Goal: Connect with others: Connect with other users

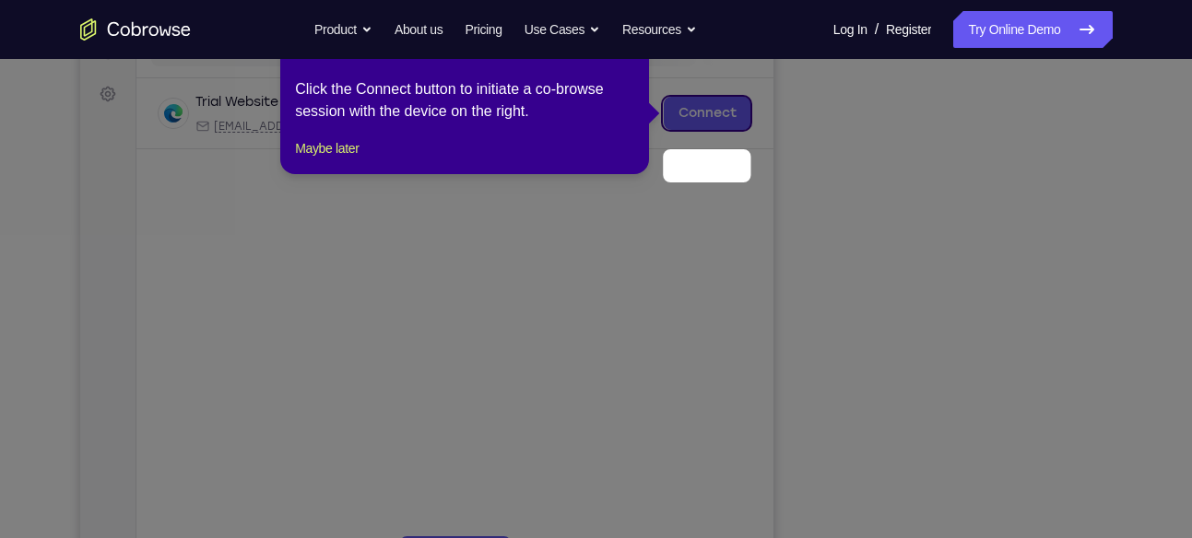
scroll to position [192, 0]
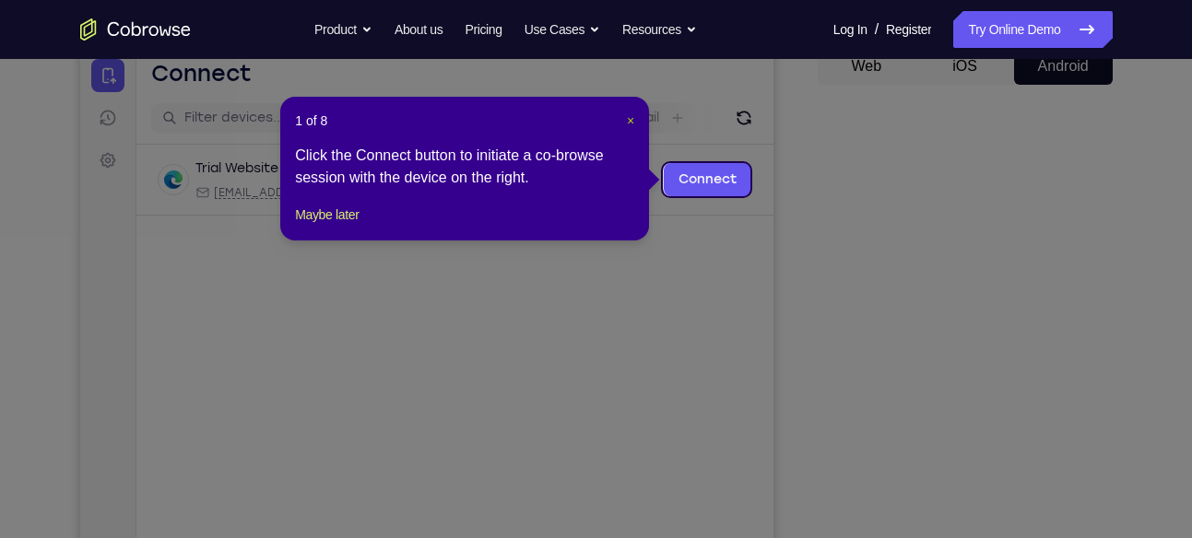
click at [631, 122] on span "×" at bounding box center [630, 120] width 7 height 15
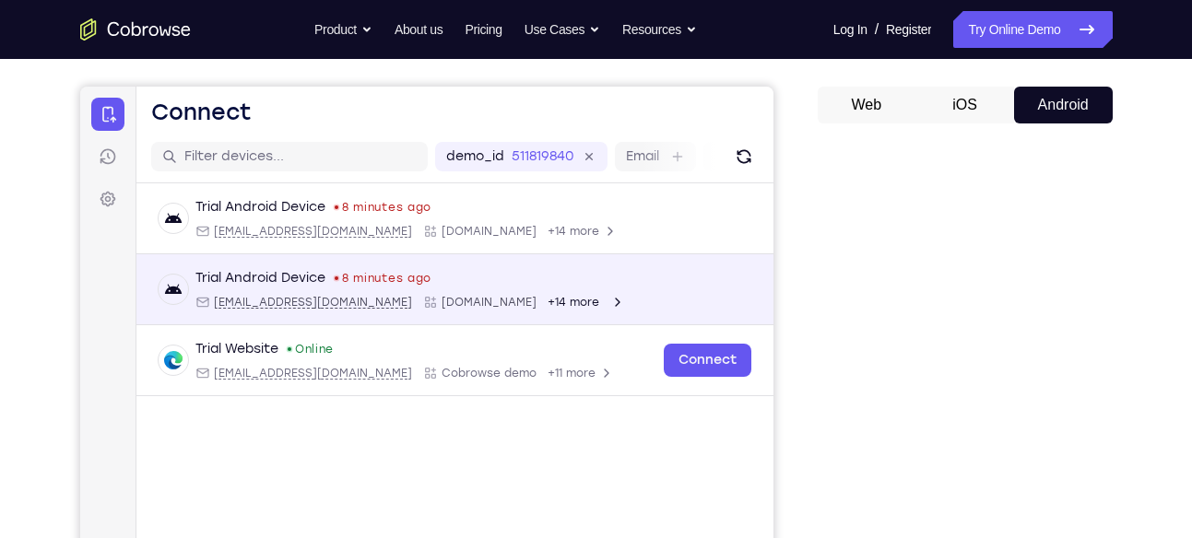
scroll to position [137, 0]
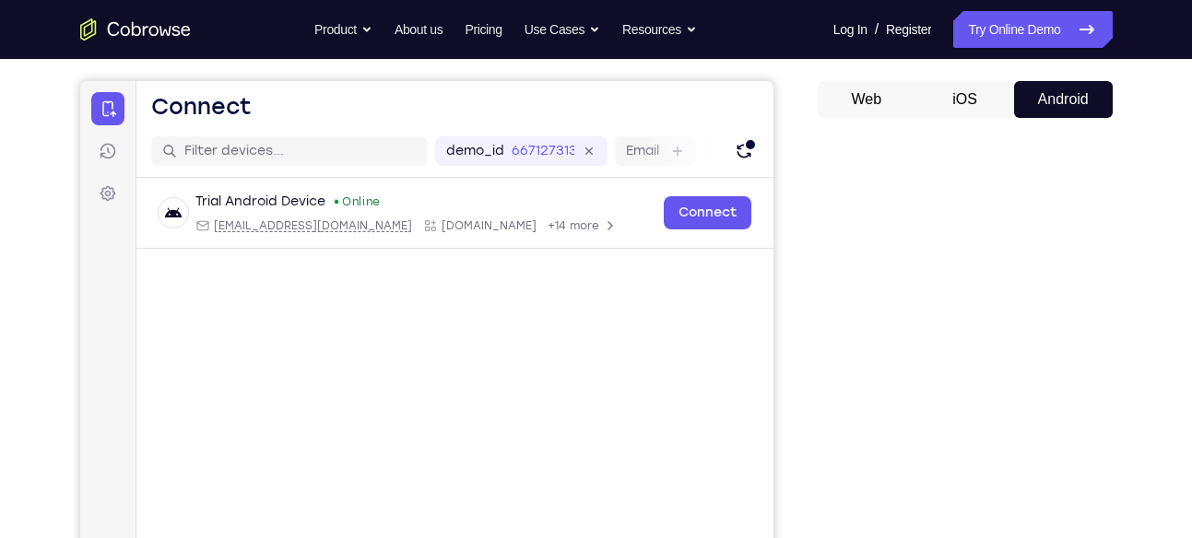
scroll to position [156, 0]
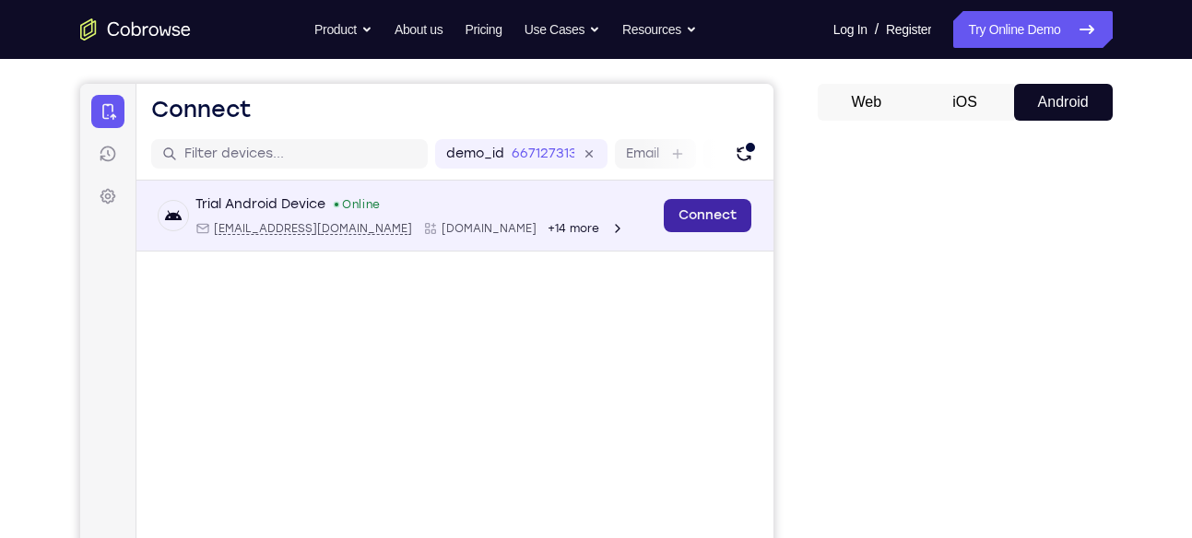
click at [701, 223] on link "Connect" at bounding box center [707, 215] width 88 height 33
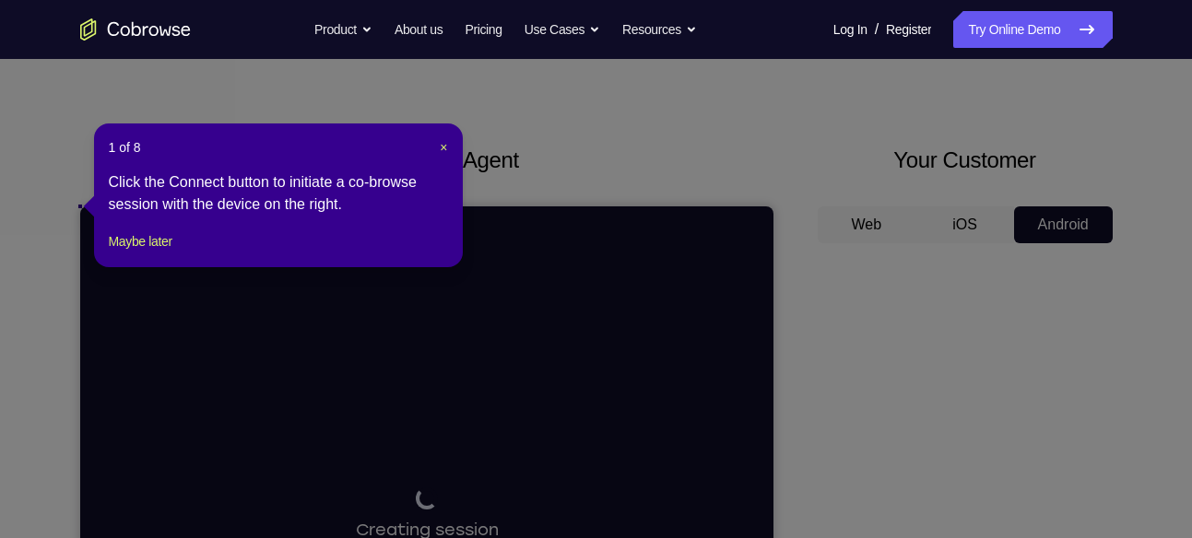
scroll to position [23, 0]
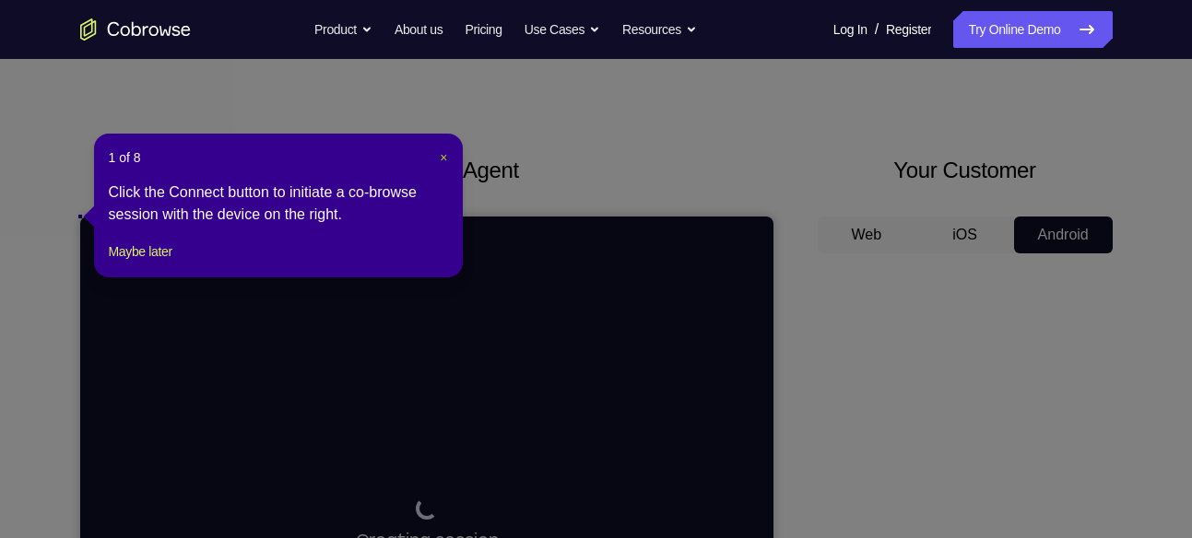
click at [442, 157] on span "×" at bounding box center [443, 157] width 7 height 15
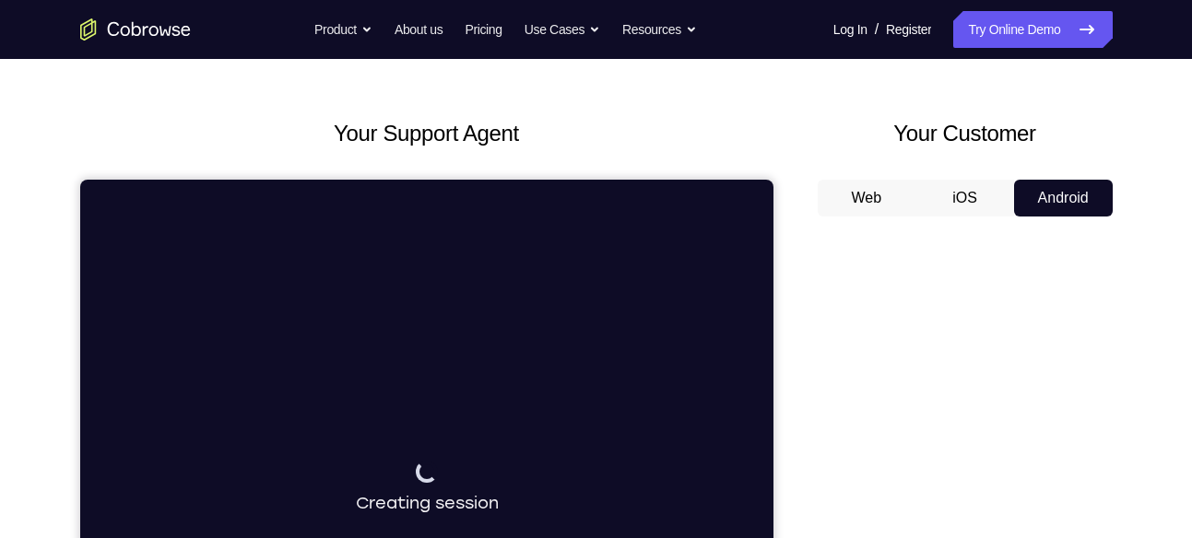
scroll to position [117, 0]
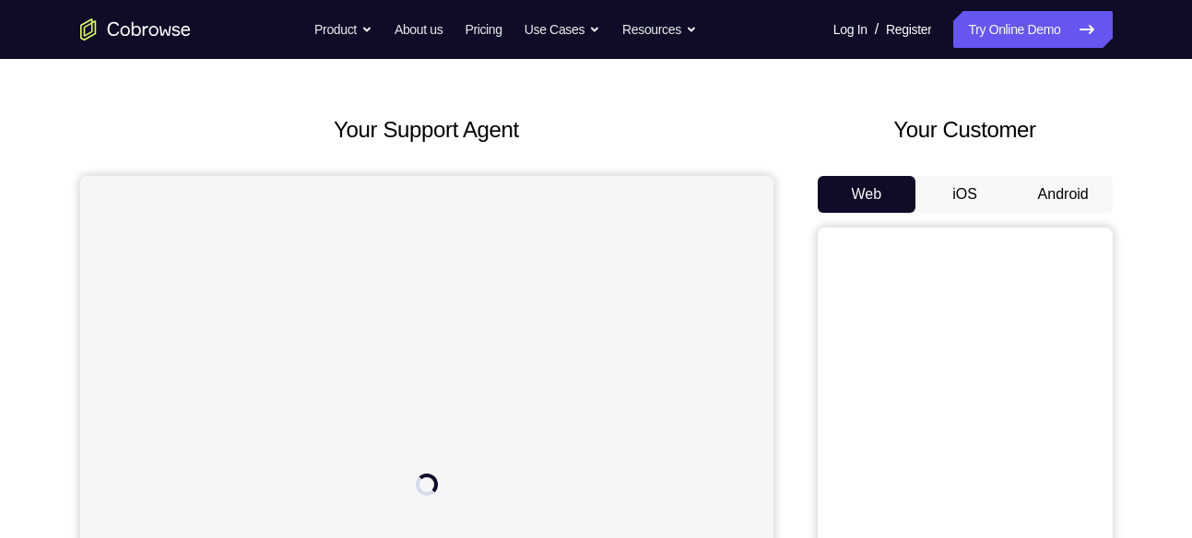
scroll to position [63, 0]
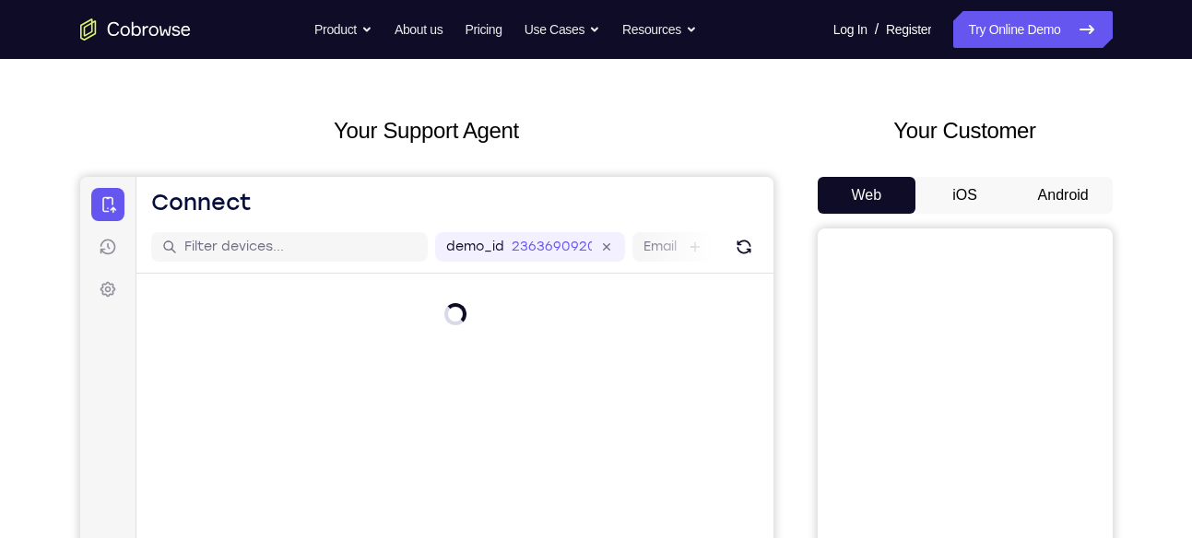
click at [1058, 199] on button "Android" at bounding box center [1063, 195] width 99 height 37
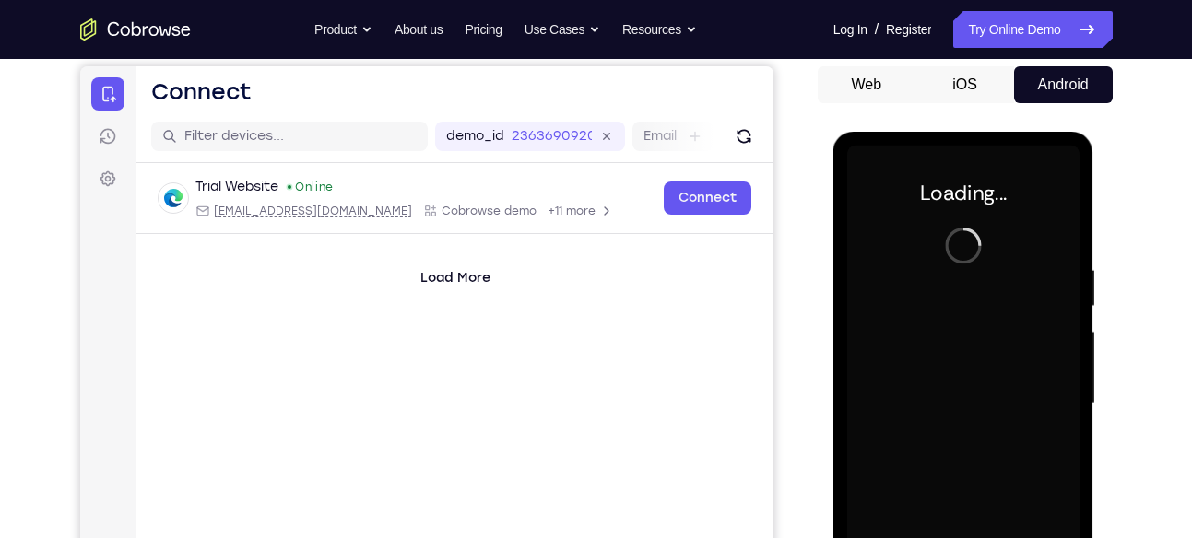
scroll to position [0, 0]
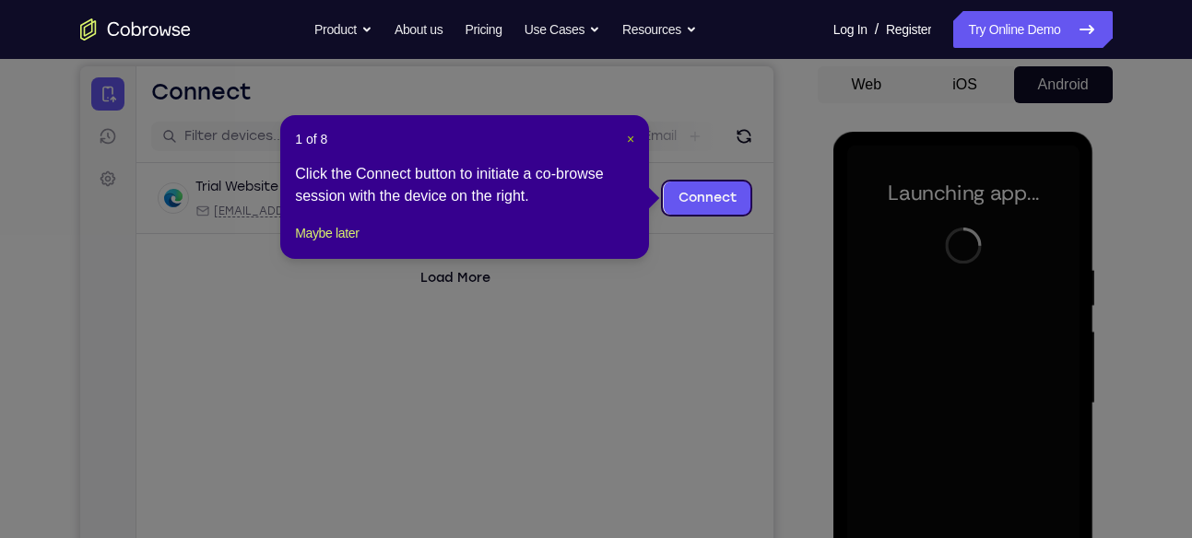
click at [629, 136] on span "×" at bounding box center [630, 139] width 7 height 15
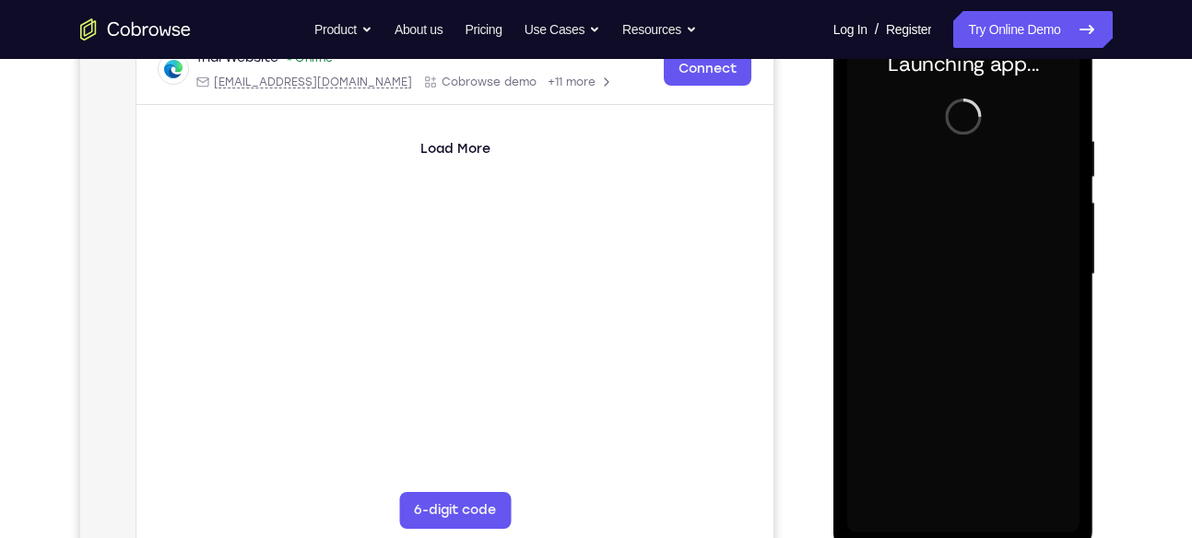
scroll to position [357, 0]
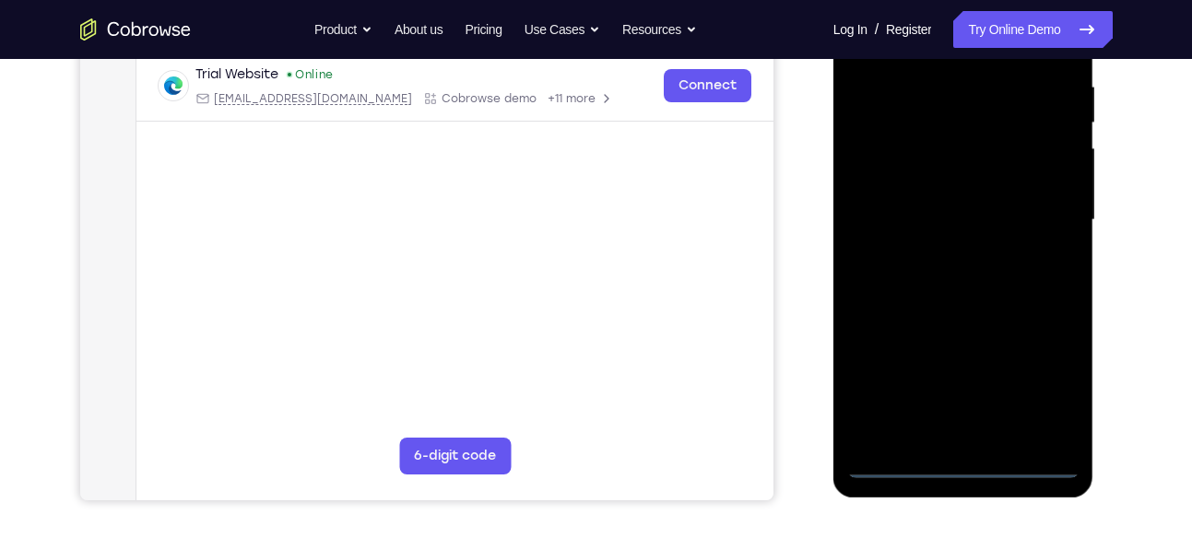
click at [962, 464] on div at bounding box center [963, 220] width 232 height 516
click at [1037, 383] on div at bounding box center [963, 220] width 232 height 516
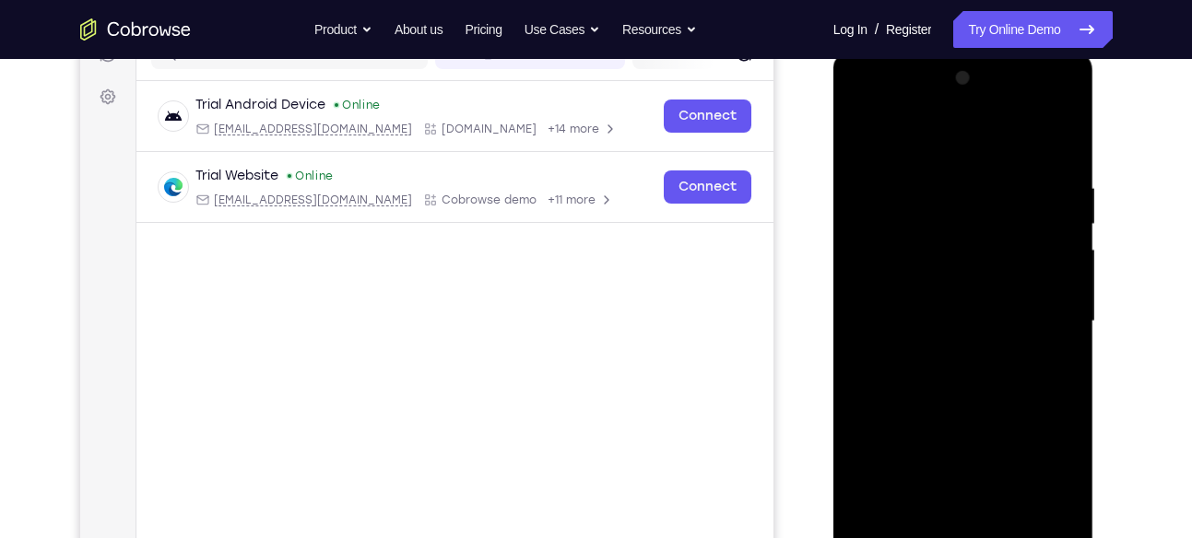
scroll to position [254, 0]
click at [898, 143] on div at bounding box center [963, 323] width 232 height 516
click at [1042, 313] on div at bounding box center [963, 323] width 232 height 516
click at [939, 358] on div at bounding box center [963, 323] width 232 height 516
click at [915, 306] on div at bounding box center [963, 323] width 232 height 516
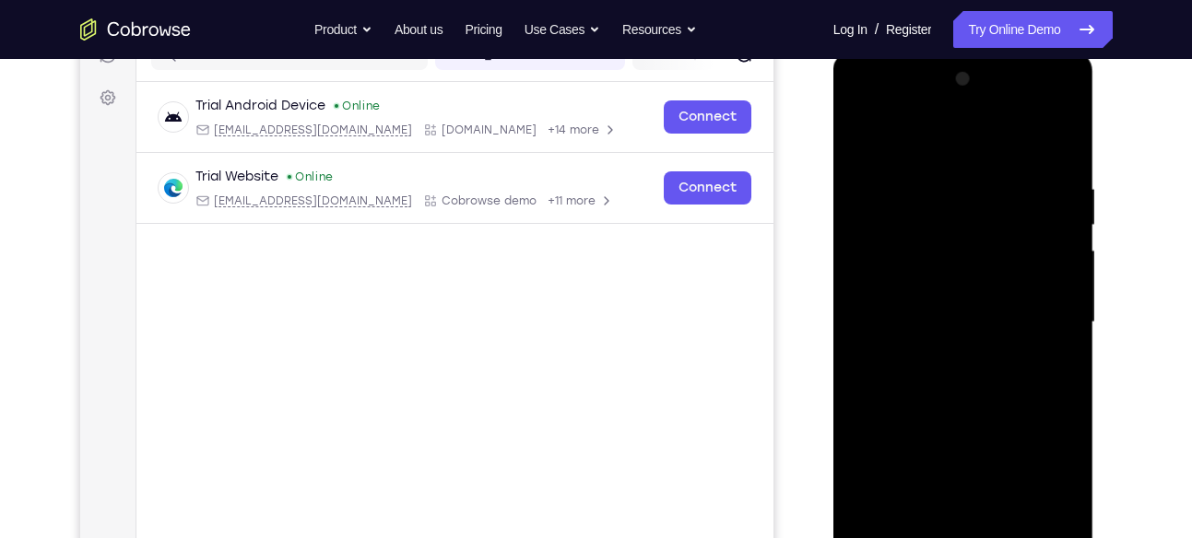
click at [942, 276] on div at bounding box center [963, 323] width 232 height 516
click at [925, 319] on div at bounding box center [963, 323] width 232 height 516
click at [917, 385] on div at bounding box center [963, 323] width 232 height 516
click at [934, 407] on div at bounding box center [963, 323] width 232 height 516
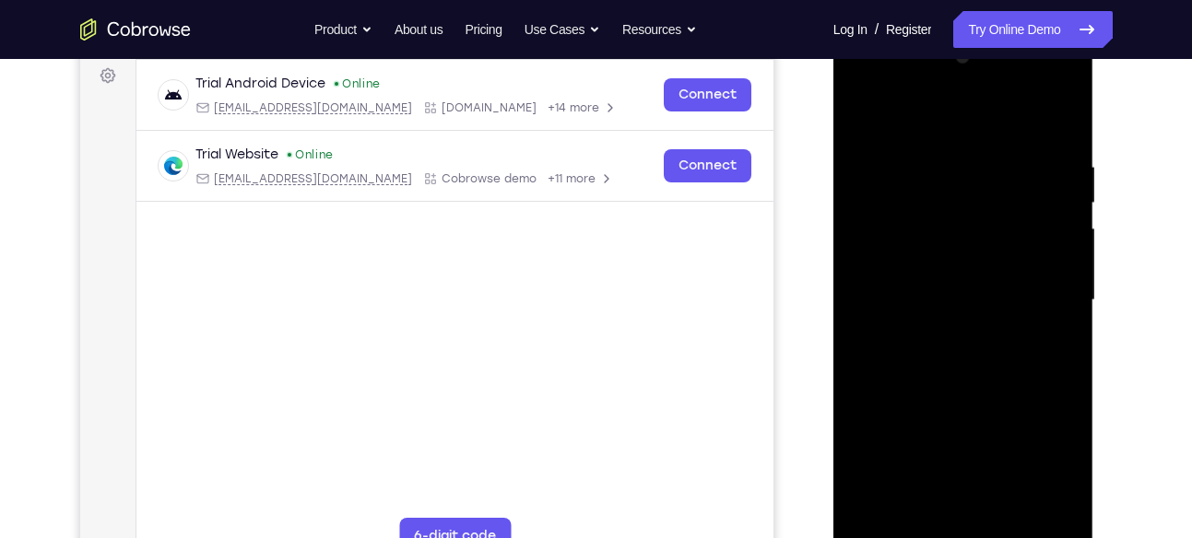
scroll to position [276, 0]
drag, startPoint x: 1041, startPoint y: 153, endPoint x: 926, endPoint y: 152, distance: 115.2
click at [926, 152] on div at bounding box center [963, 301] width 232 height 516
click at [1009, 517] on div at bounding box center [963, 301] width 232 height 516
click at [986, 392] on div at bounding box center [963, 301] width 232 height 516
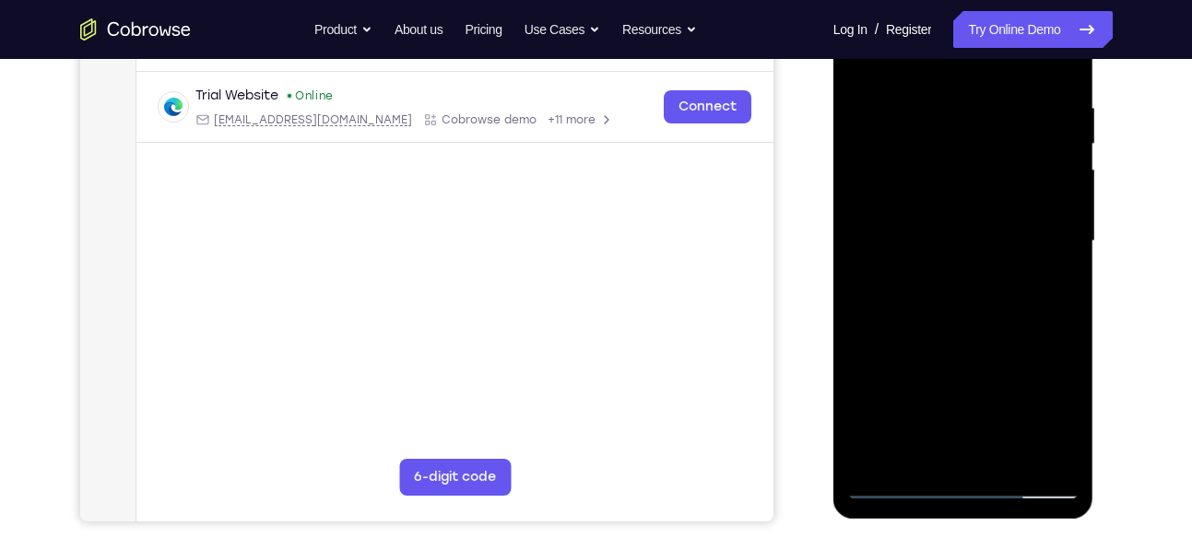
scroll to position [352, 0]
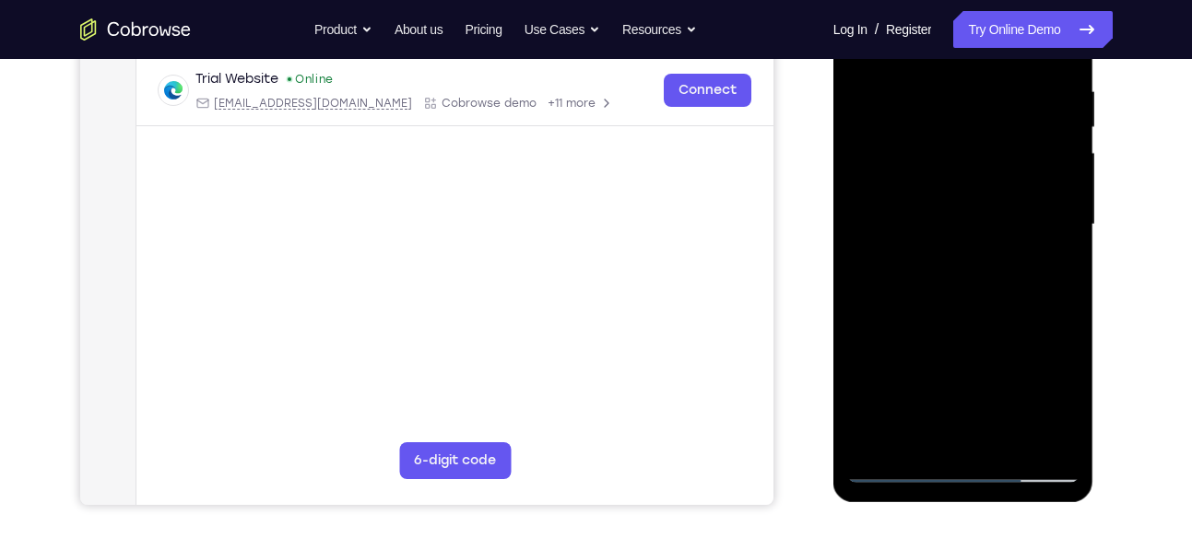
click at [973, 319] on div at bounding box center [963, 225] width 232 height 516
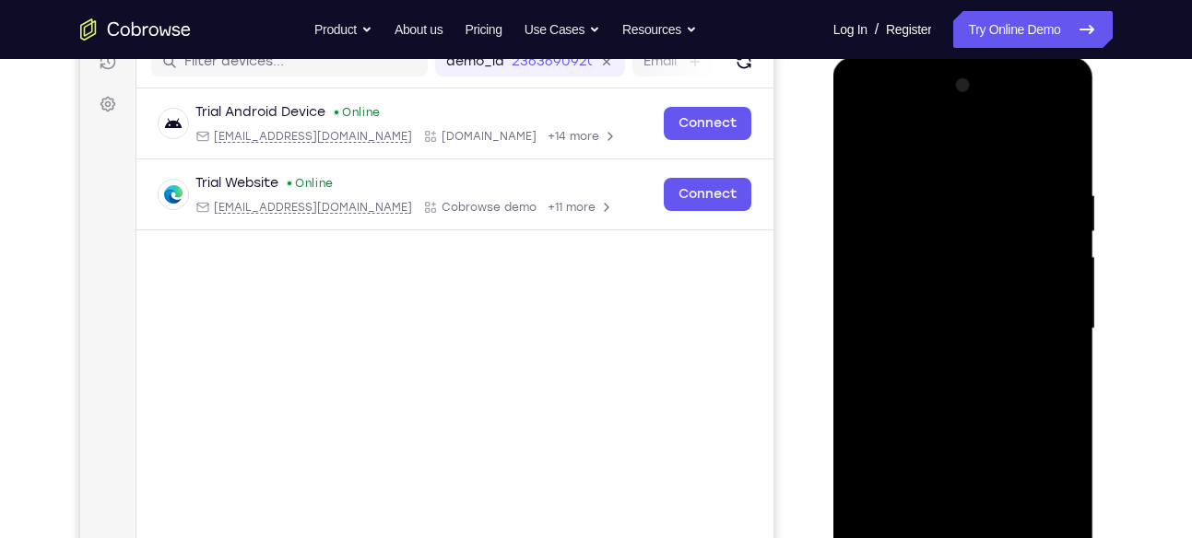
scroll to position [243, 0]
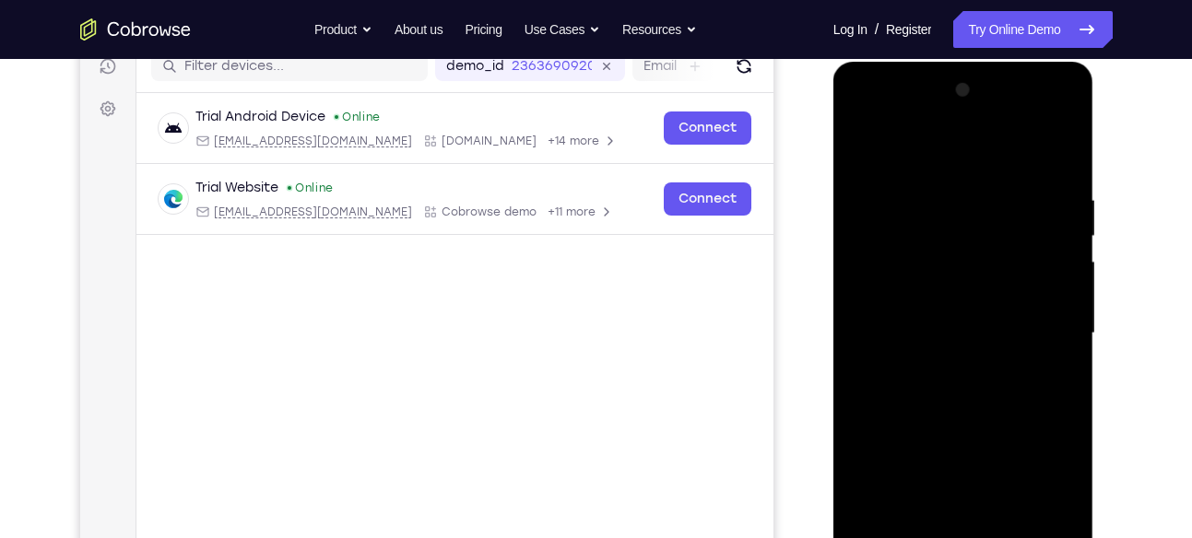
click at [859, 153] on div at bounding box center [963, 334] width 232 height 516
click at [866, 142] on div at bounding box center [963, 334] width 232 height 516
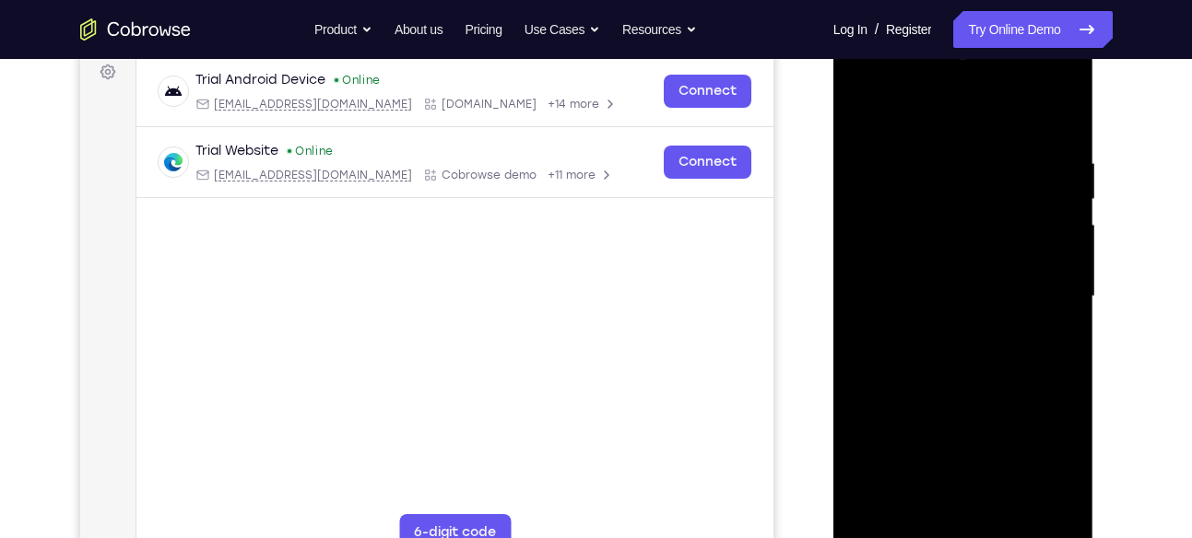
scroll to position [279, 0]
click at [917, 513] on div at bounding box center [963, 298] width 232 height 516
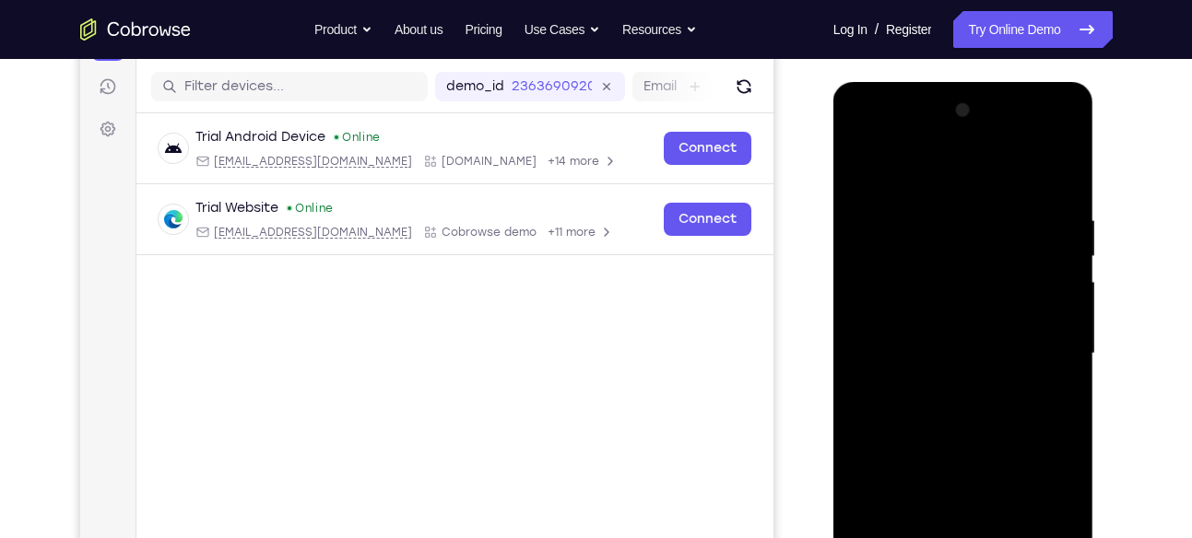
scroll to position [218, 0]
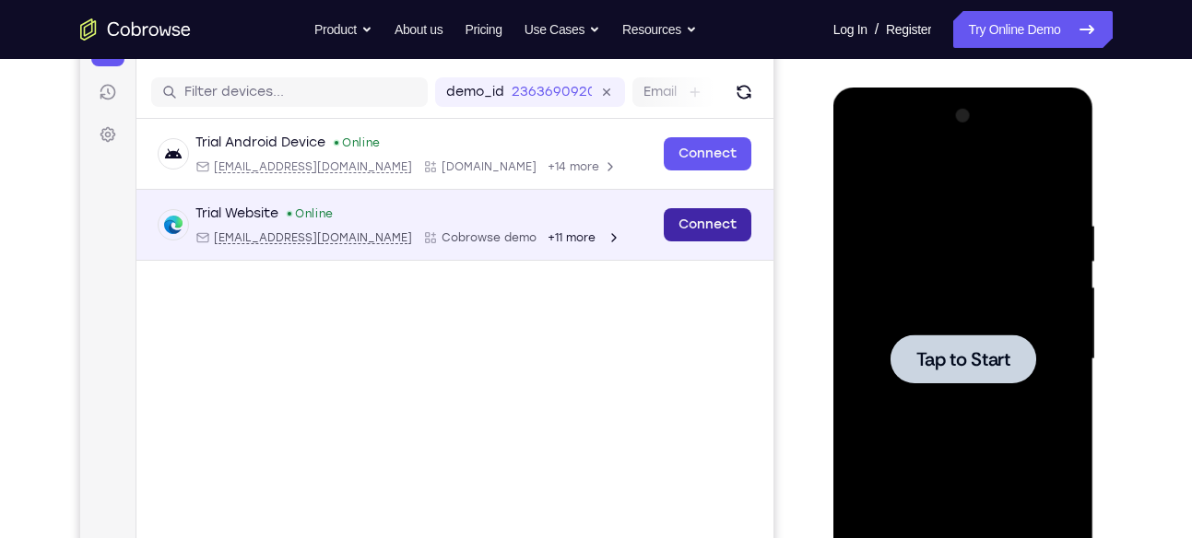
click at [678, 225] on link "Connect" at bounding box center [707, 224] width 88 height 33
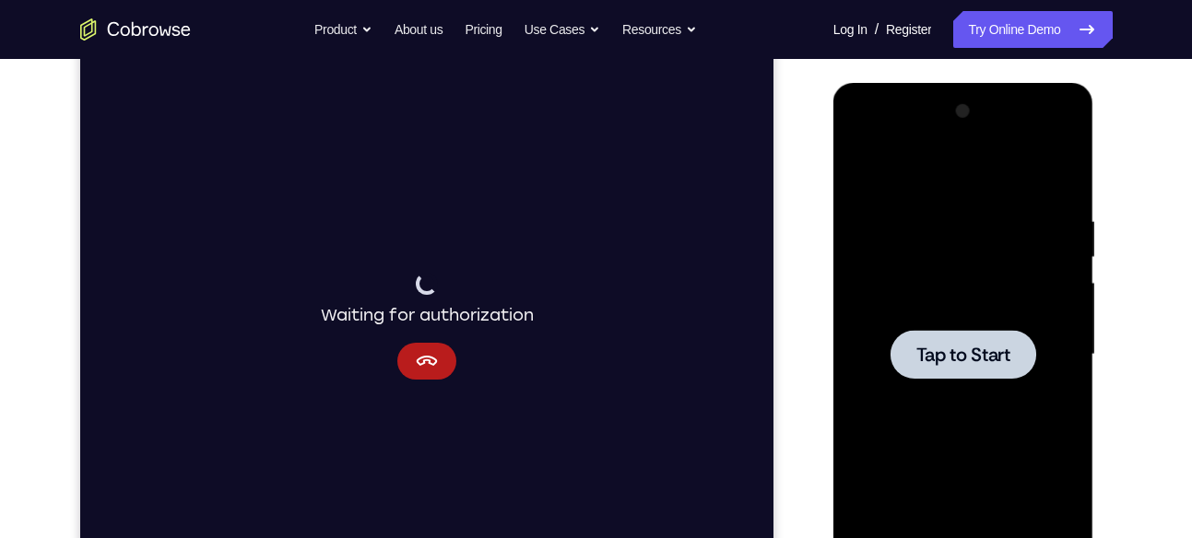
scroll to position [221, 0]
